Goal: Information Seeking & Learning: Compare options

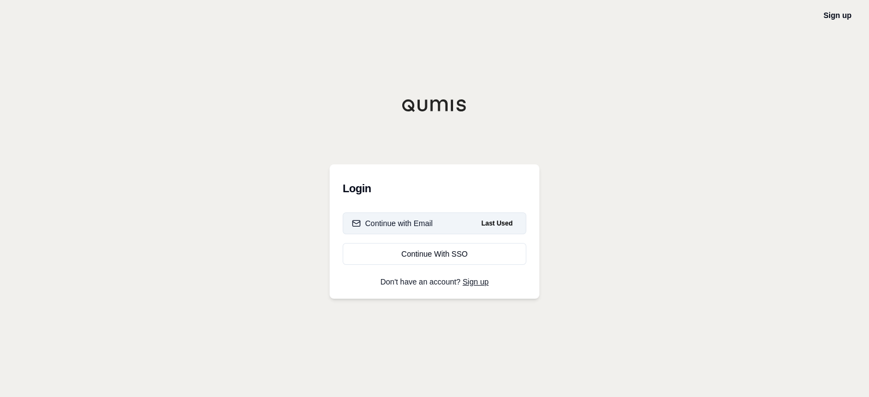
click at [418, 218] on div "Continue with Email" at bounding box center [392, 223] width 81 height 11
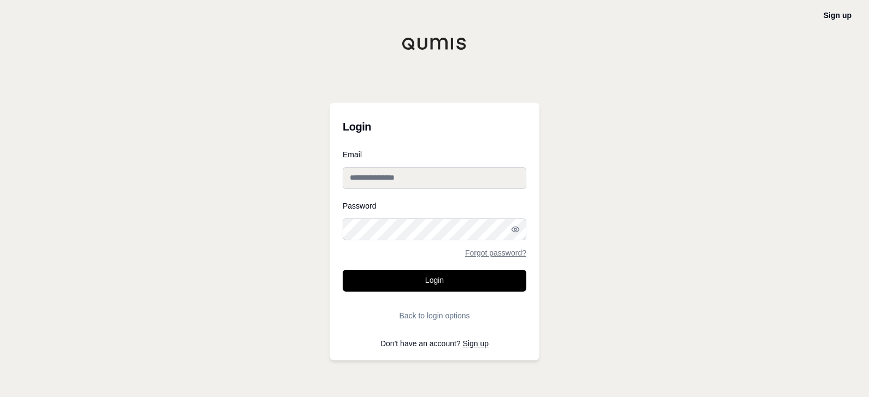
click at [431, 179] on input "Email" at bounding box center [434, 178] width 184 height 22
type input "**********"
click at [342, 270] on button "Login" at bounding box center [434, 281] width 184 height 22
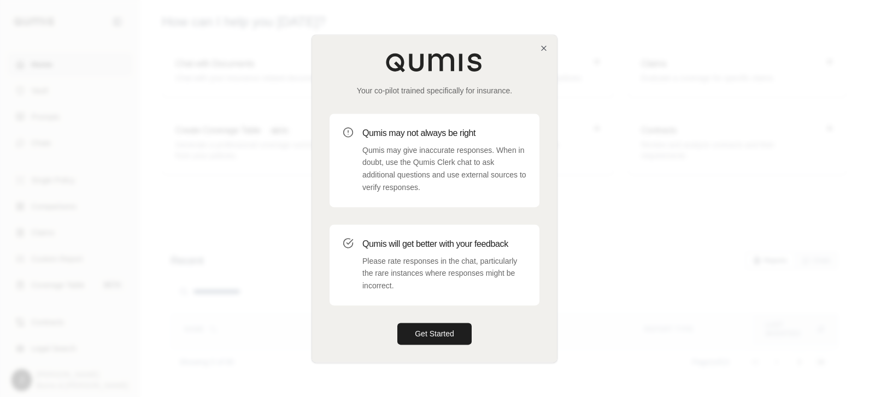
click at [628, 158] on div at bounding box center [434, 198] width 869 height 397
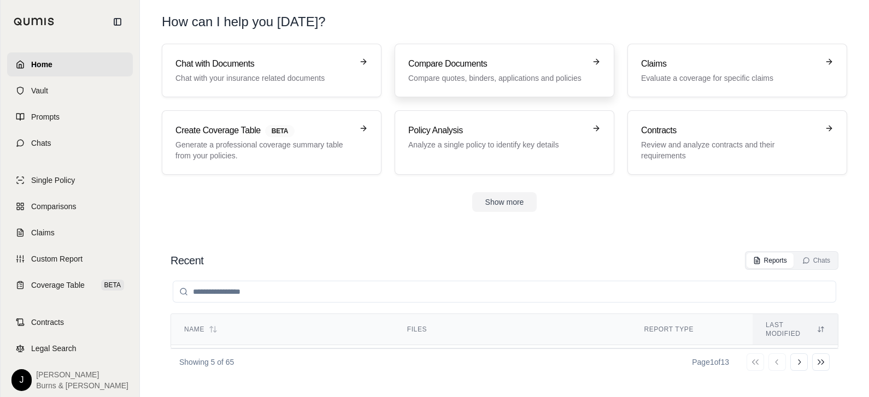
click at [471, 66] on h3 "Compare Documents" at bounding box center [496, 63] width 177 height 13
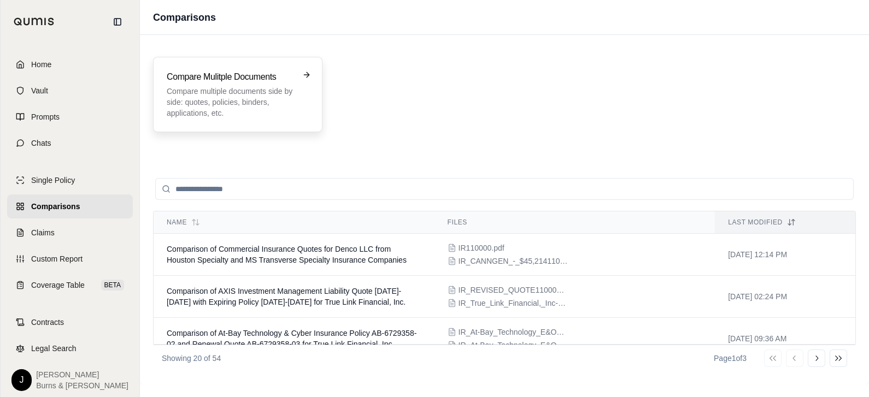
click at [235, 82] on h3 "Compare Mulitple Documents" at bounding box center [230, 76] width 127 height 13
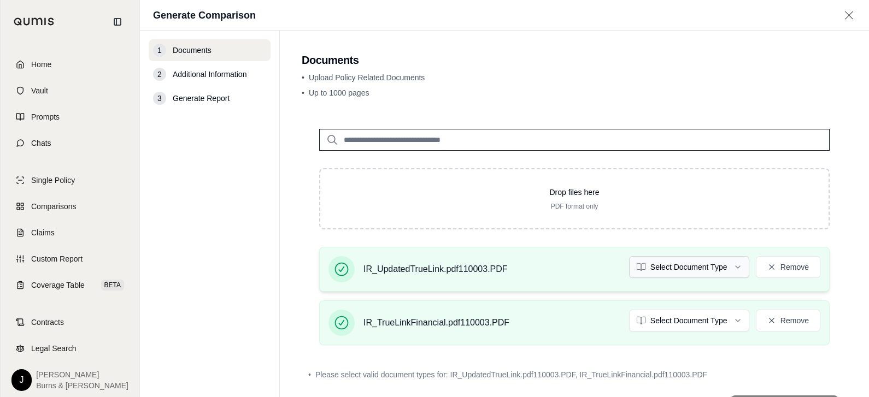
click at [645, 268] on html "Home Vault Prompts Chats Single Policy Comparisons Claims Custom Report Coverag…" at bounding box center [434, 198] width 869 height 397
click at [650, 324] on html "Home Vault Prompts Chats Single Policy Comparisons Claims Custom Report Coverag…" at bounding box center [434, 198] width 869 height 397
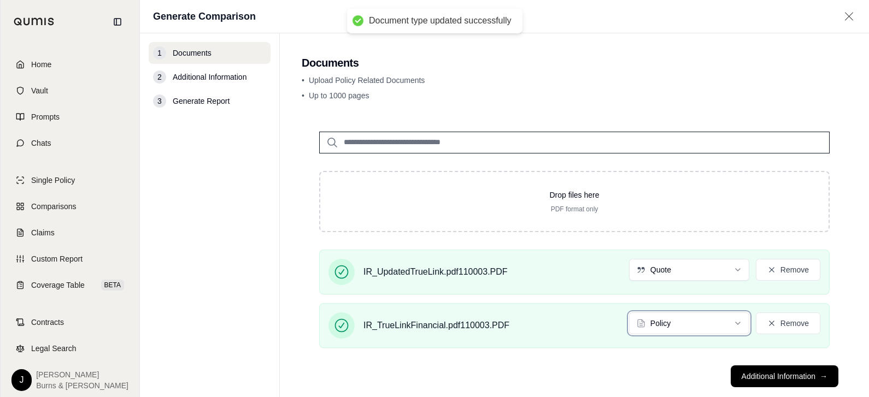
scroll to position [19, 0]
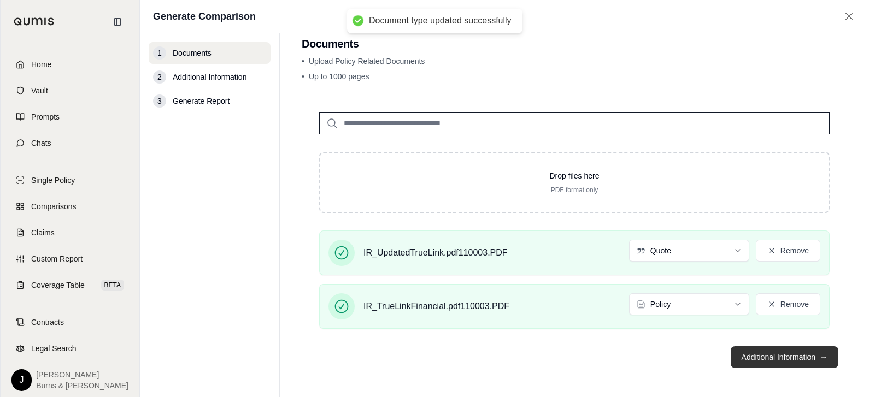
click at [765, 350] on button "Additional Information →" at bounding box center [784, 357] width 108 height 22
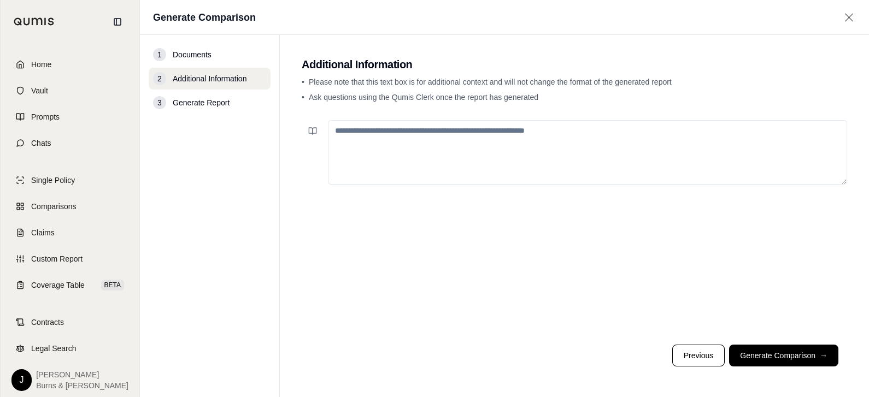
click at [767, 367] on footer "Previous Generate Comparison →" at bounding box center [574, 355] width 545 height 39
click at [759, 351] on button "Generate Comparison →" at bounding box center [783, 356] width 109 height 22
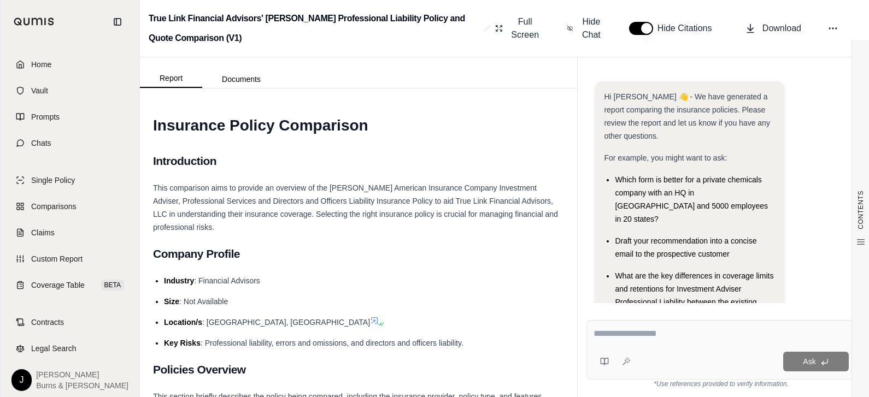
scroll to position [54, 0]
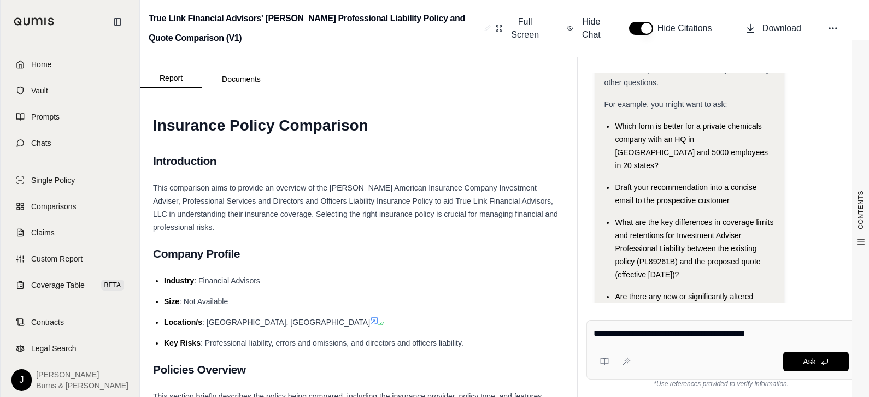
type textarea "**********"
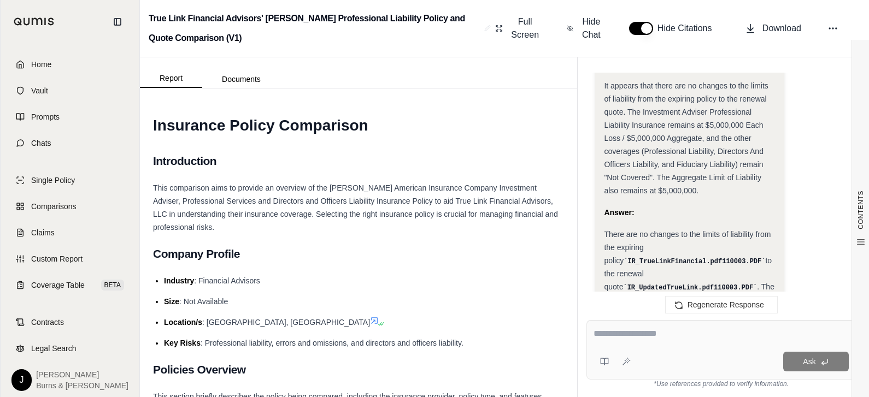
scroll to position [1667, 0]
type textarea "**********"
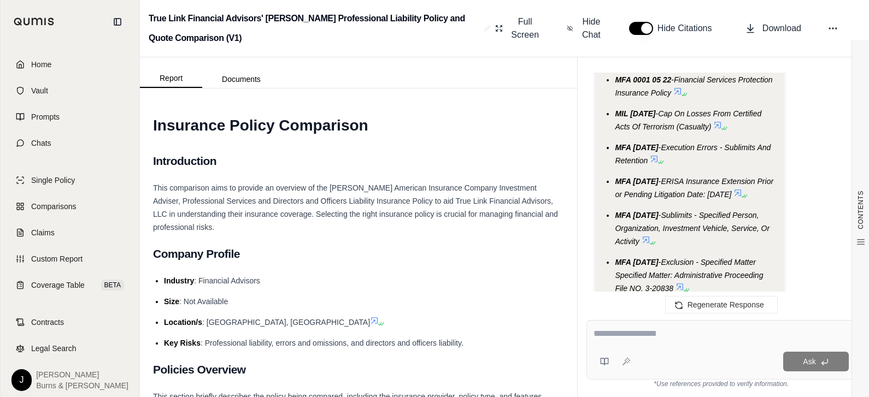
scroll to position [5416, 0]
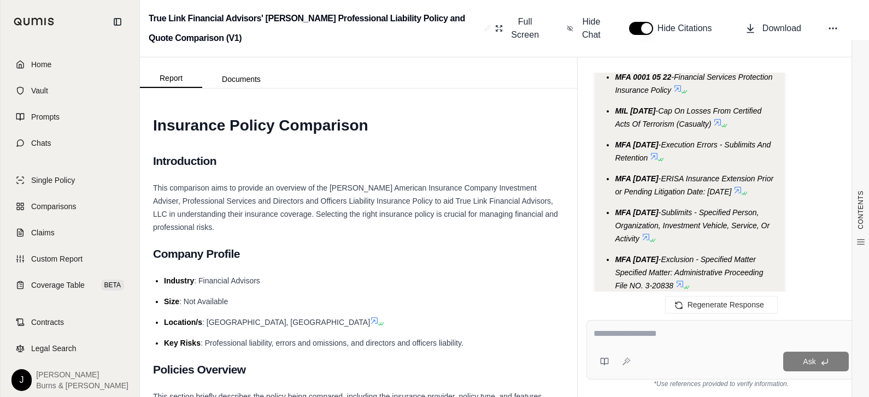
click at [537, 138] on h1 "Insurance Policy Comparison" at bounding box center [358, 125] width 411 height 31
